Goal: Task Accomplishment & Management: Use online tool/utility

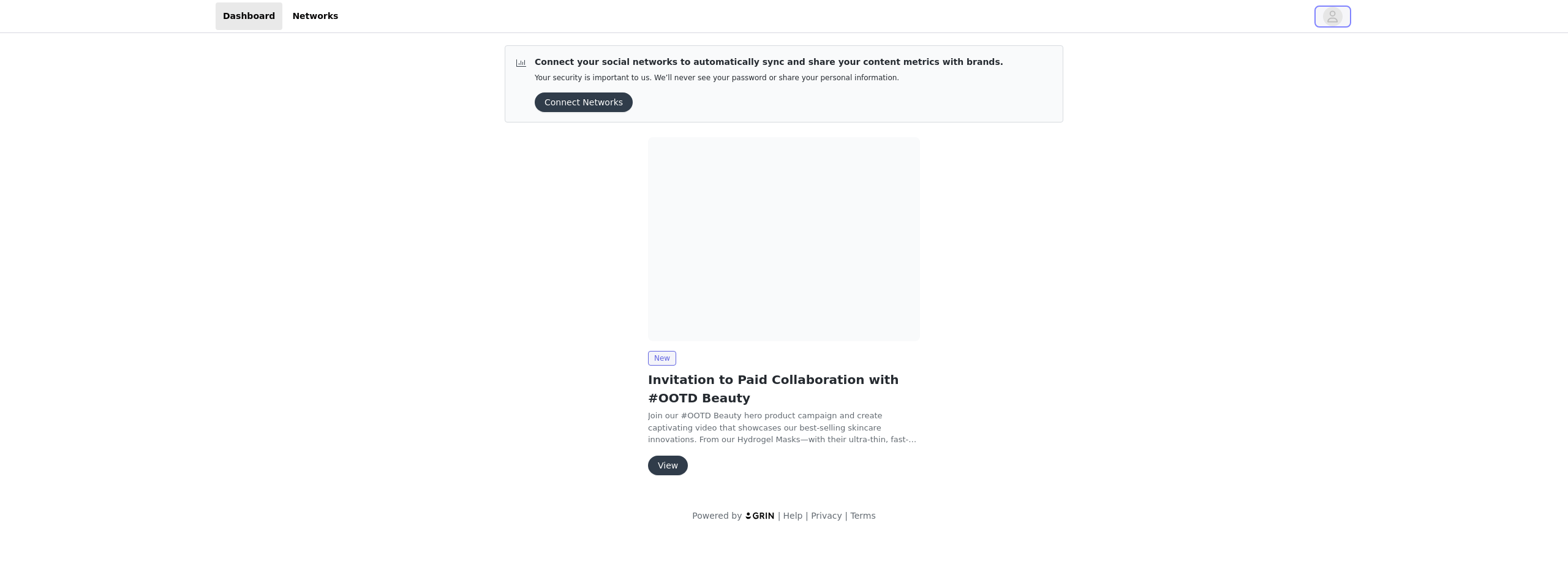
click at [1327, 22] on icon "avatar" at bounding box center [1333, 16] width 12 height 20
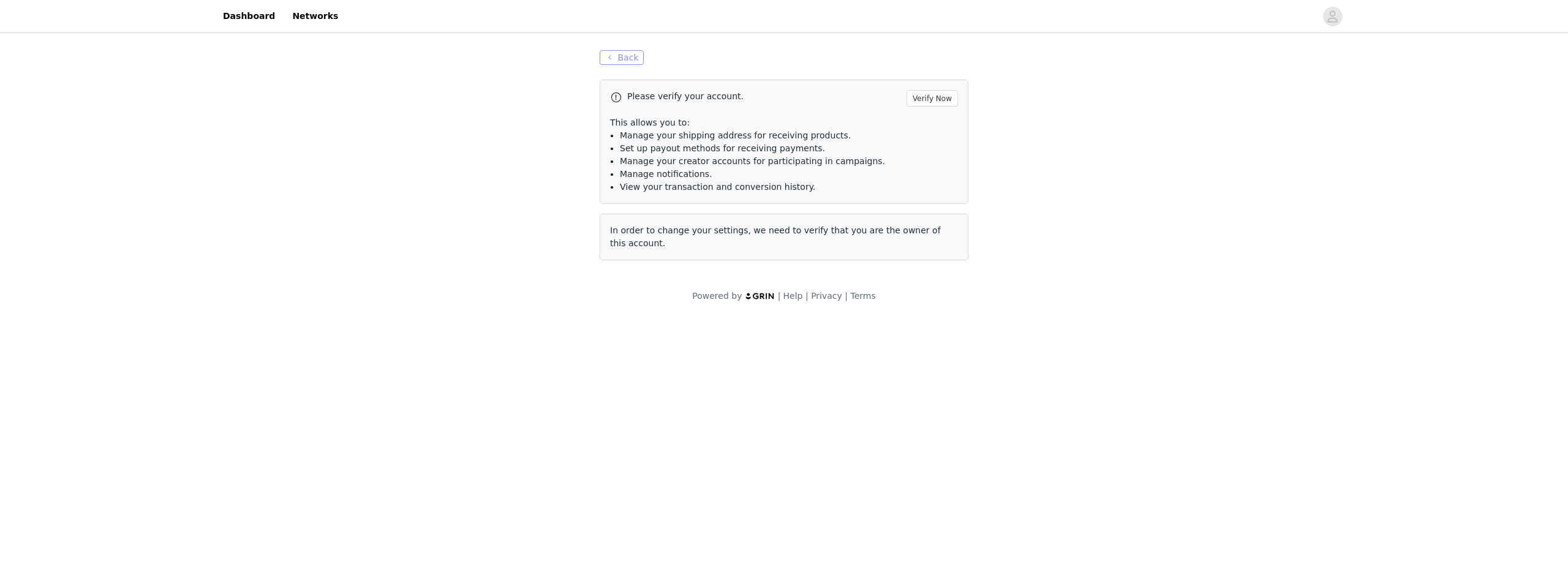
click at [606, 52] on button "Back" at bounding box center [621, 57] width 44 height 15
click at [617, 57] on button "Back" at bounding box center [621, 57] width 44 height 15
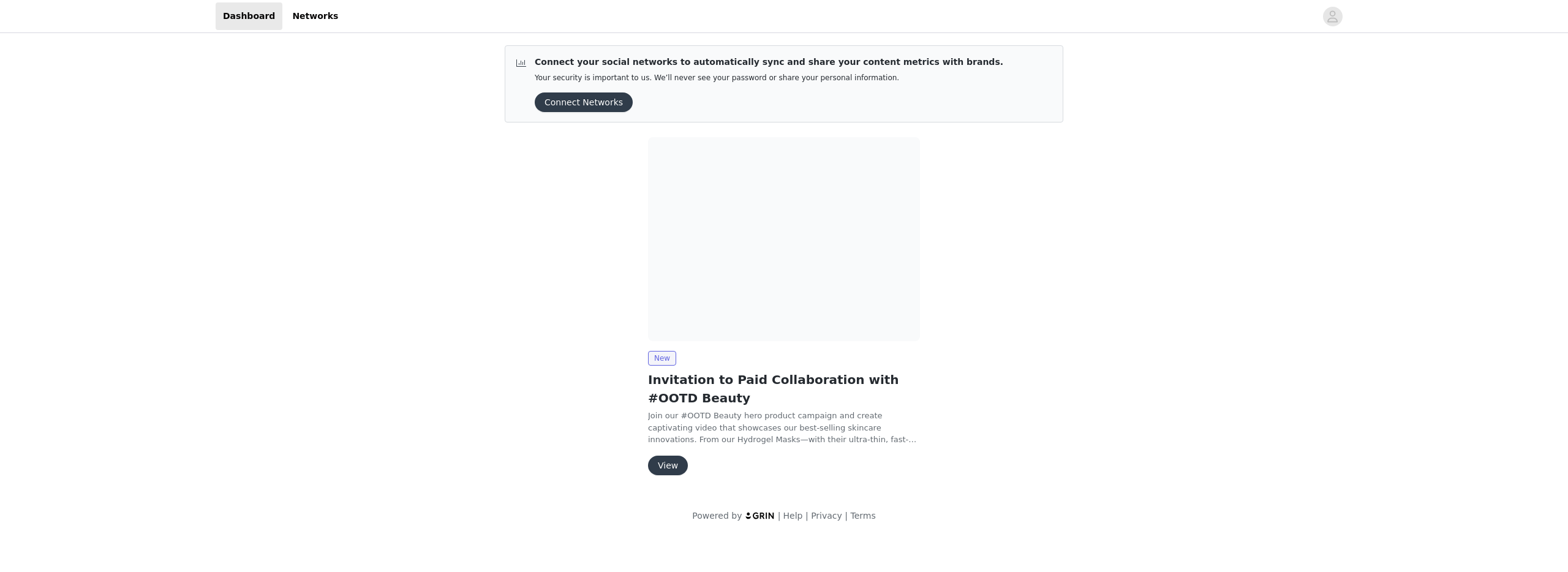
click at [664, 463] on button "View" at bounding box center [668, 465] width 40 height 20
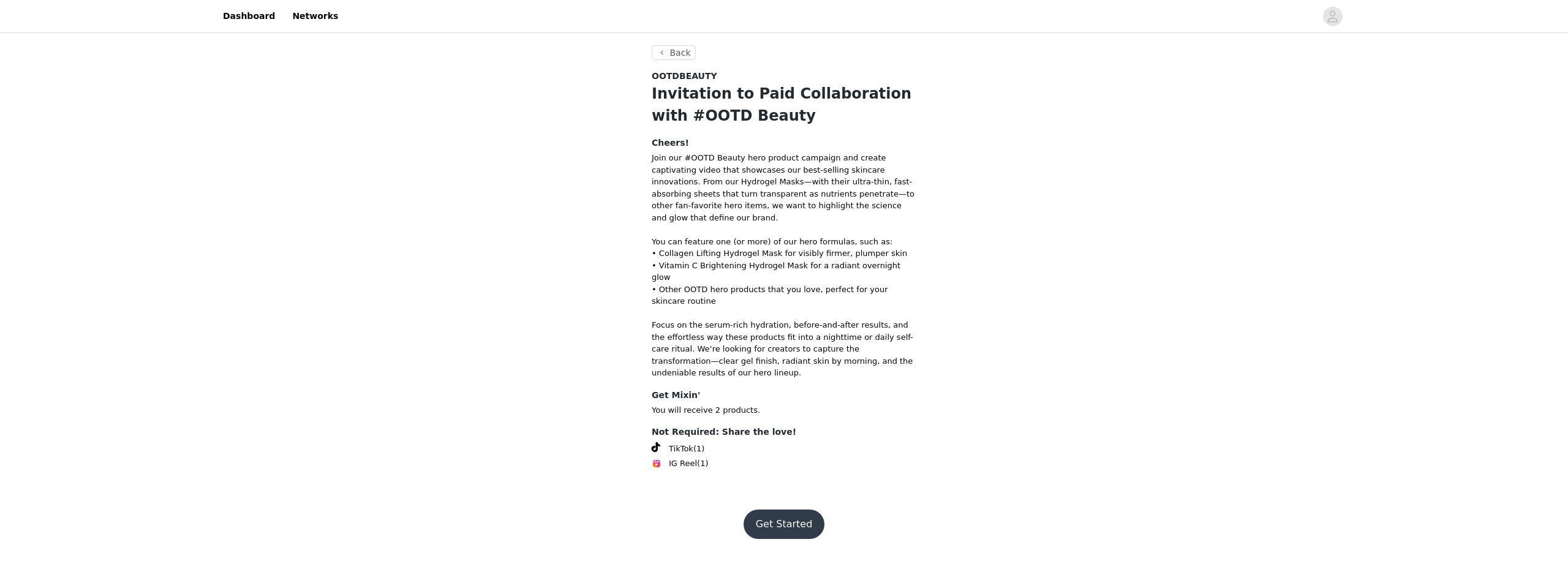
click at [762, 510] on button "Get Started" at bounding box center [784, 524] width 82 height 29
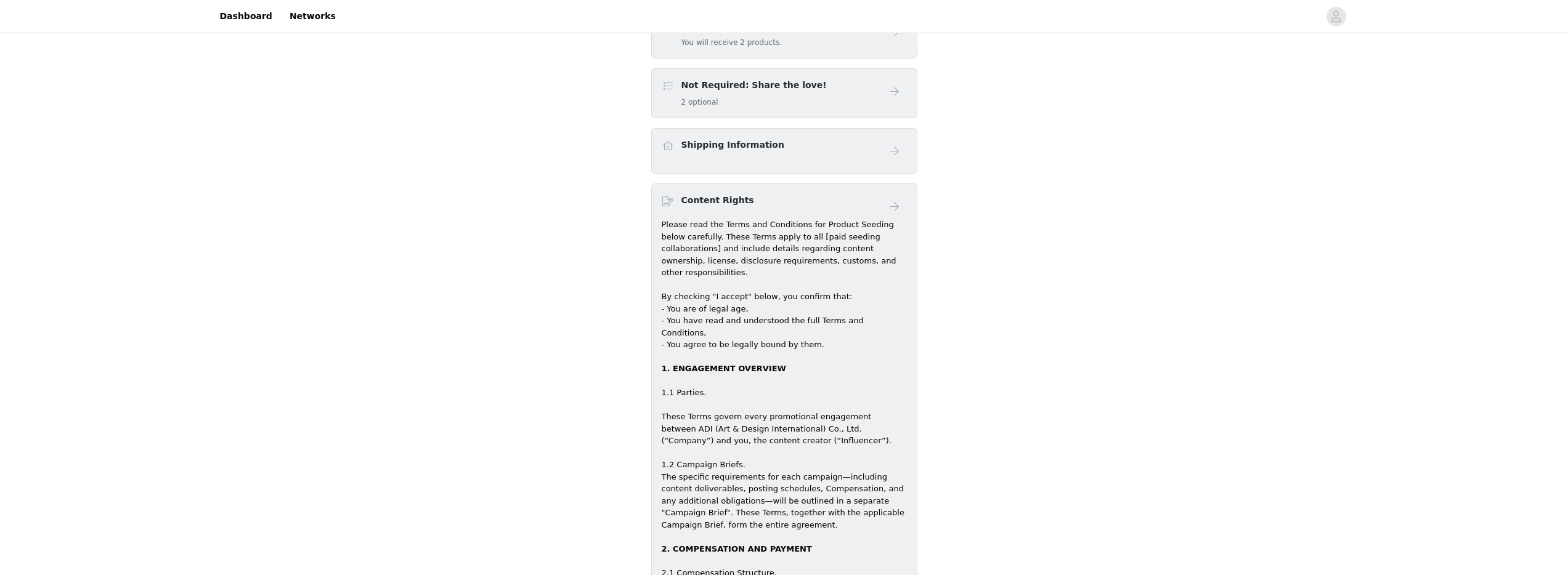
scroll to position [2, 0]
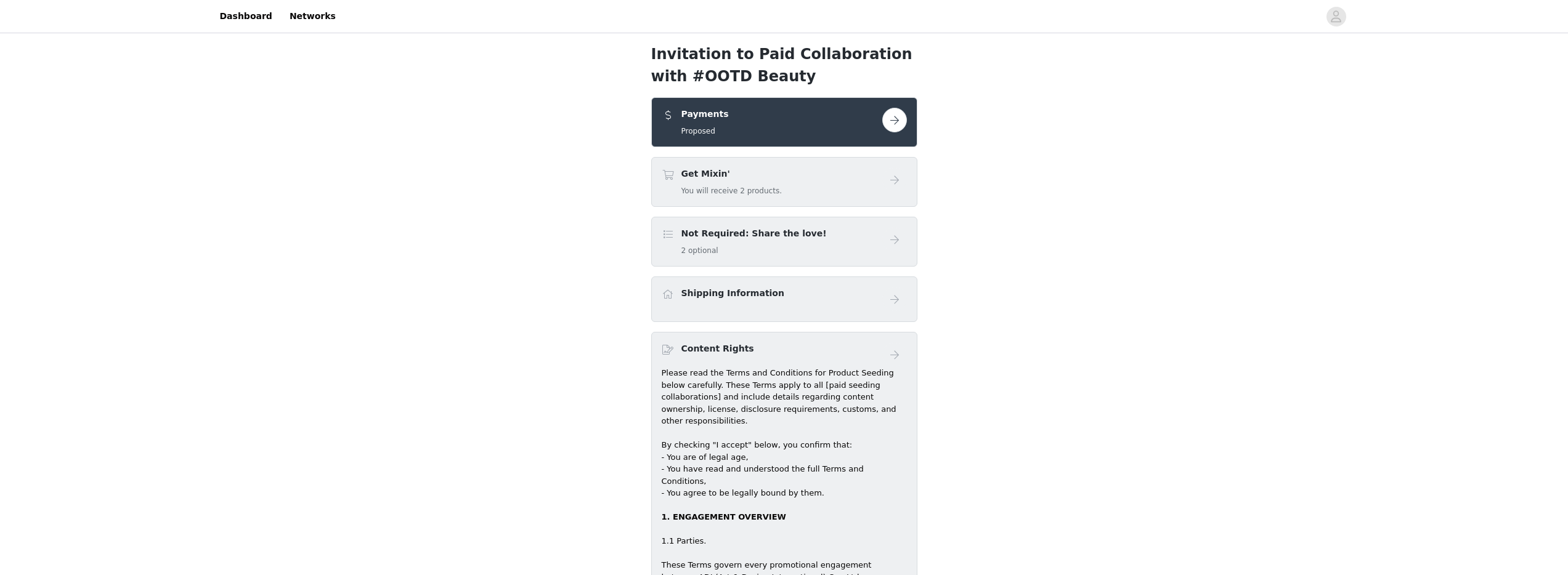
click at [901, 121] on button "button" at bounding box center [894, 120] width 24 height 24
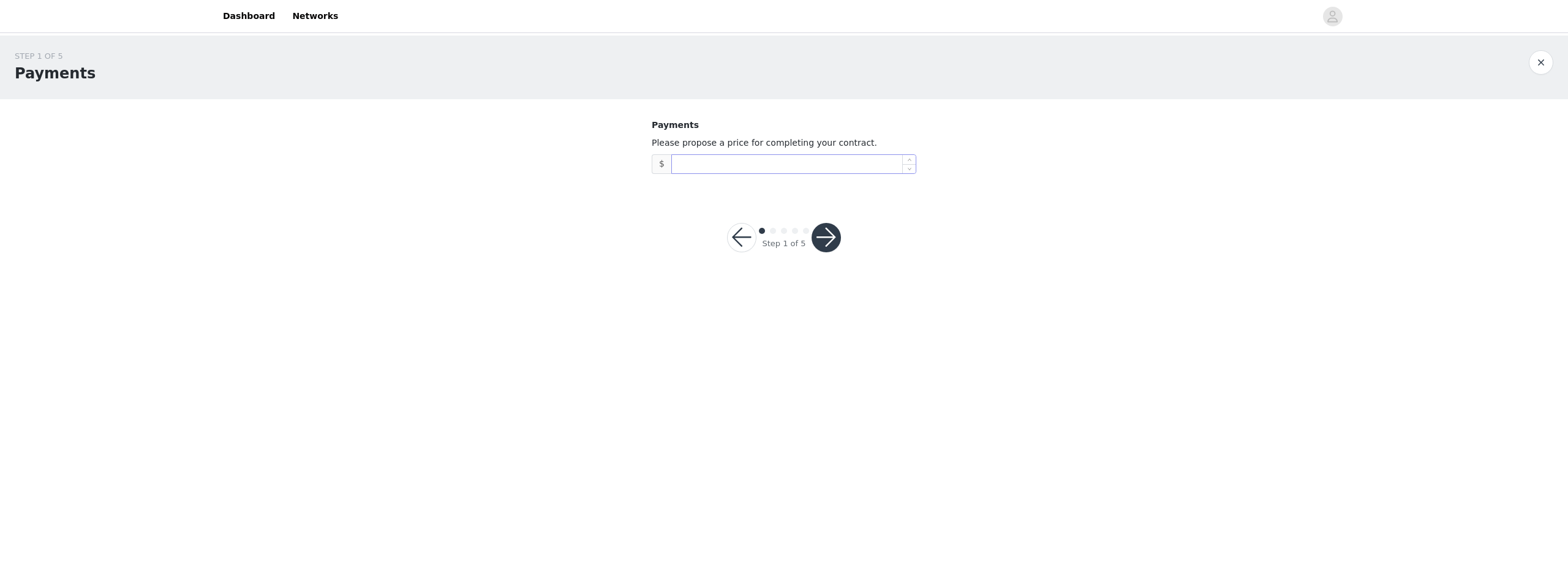
click at [741, 169] on input at bounding box center [794, 164] width 243 height 18
click at [738, 235] on button "button" at bounding box center [742, 237] width 29 height 29
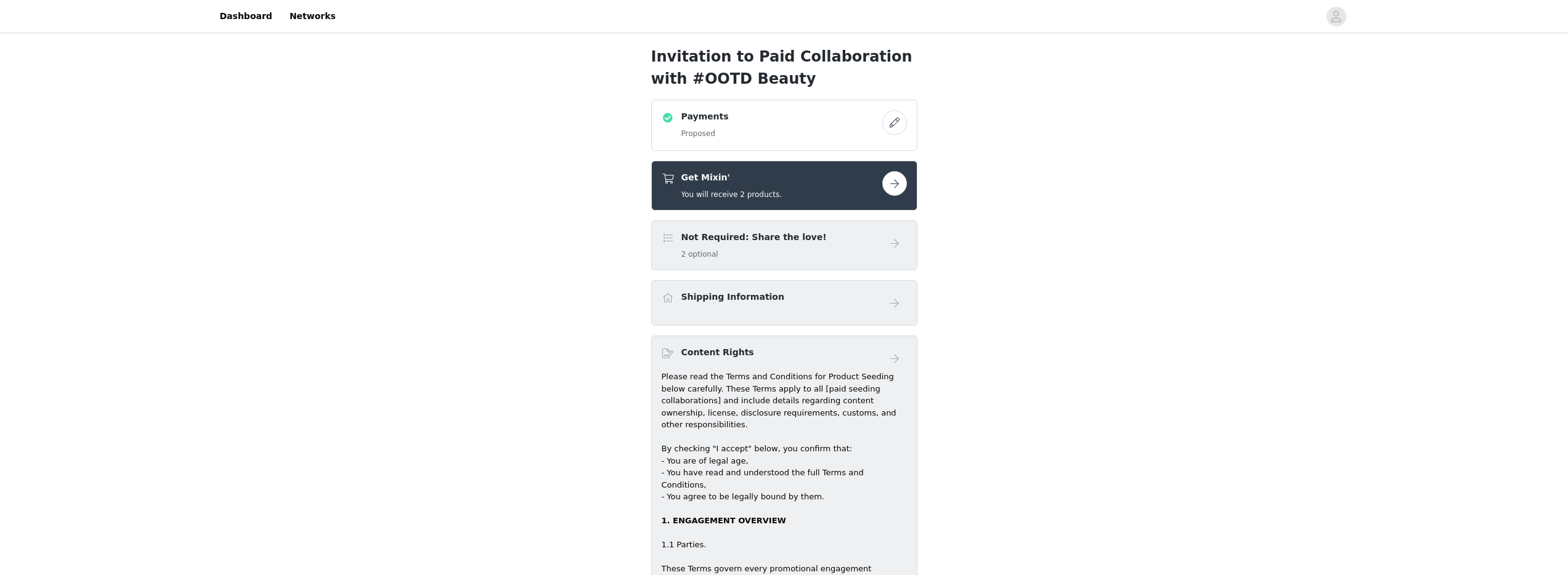
click at [885, 123] on button "button" at bounding box center [894, 122] width 24 height 24
